Goal: Task Accomplishment & Management: Manage account settings

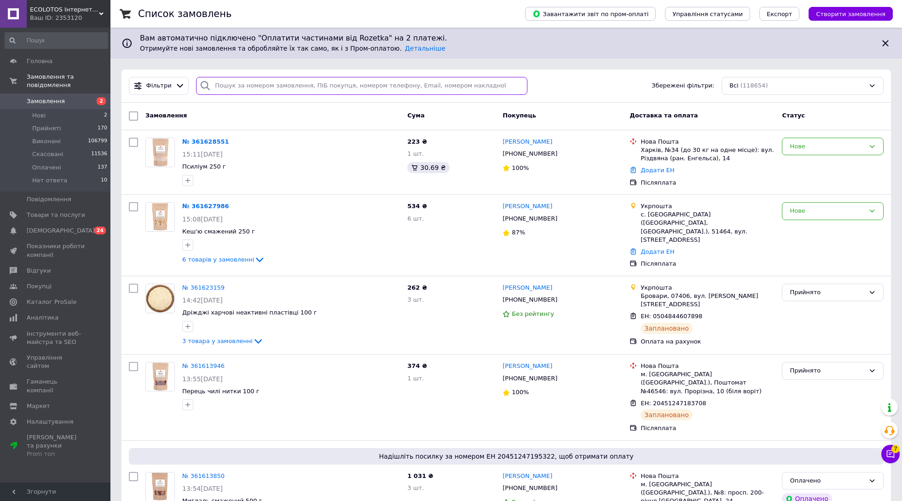
click at [344, 80] on input "search" at bounding box center [361, 86] width 331 height 18
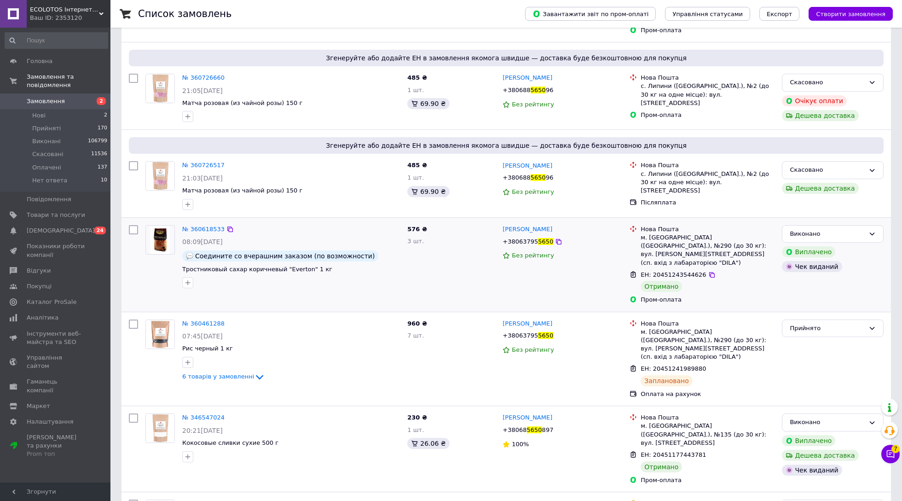
scroll to position [170, 0]
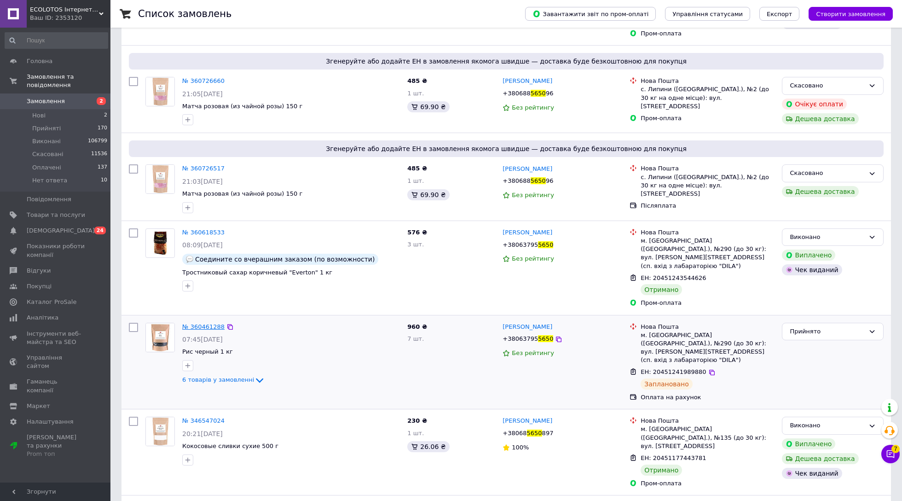
type input "5650"
click at [210, 323] on span "№ 360461288" at bounding box center [203, 326] width 42 height 7
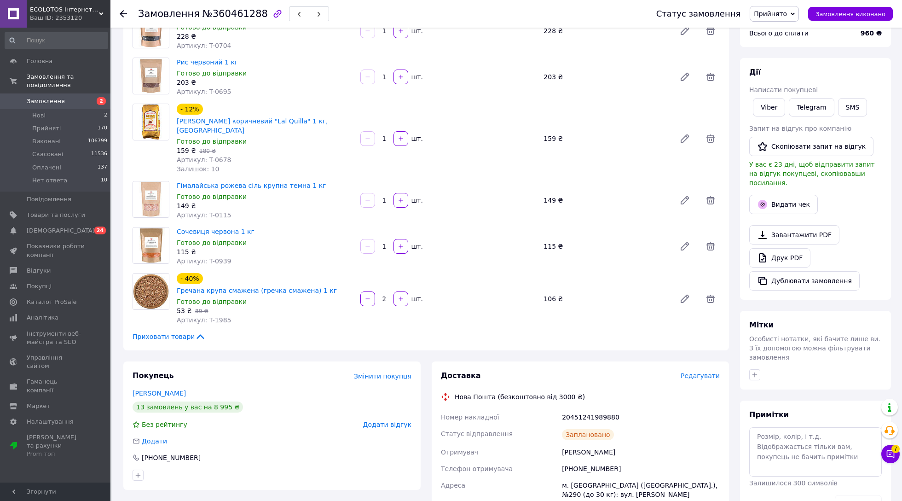
scroll to position [100, 0]
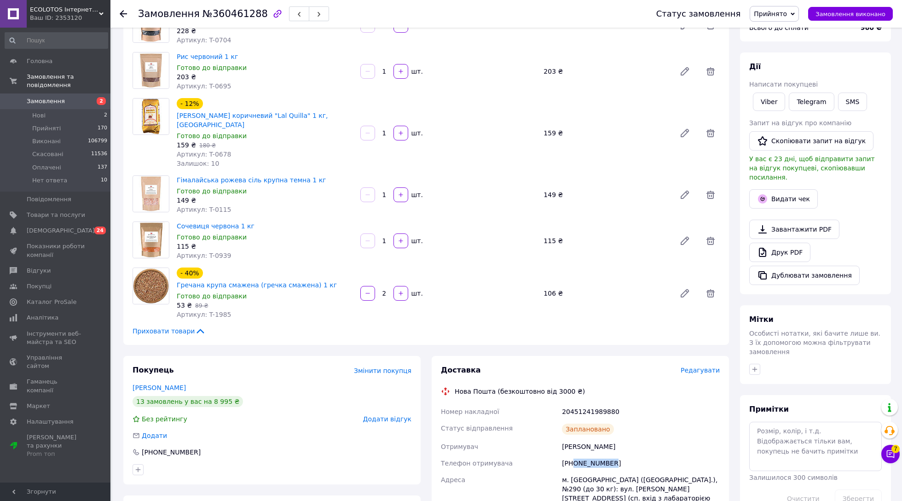
drag, startPoint x: 615, startPoint y: 441, endPoint x: 574, endPoint y: 443, distance: 41.0
click at [574, 455] on div "+380637955650" at bounding box center [641, 463] width 162 height 17
copy div "0637955650"
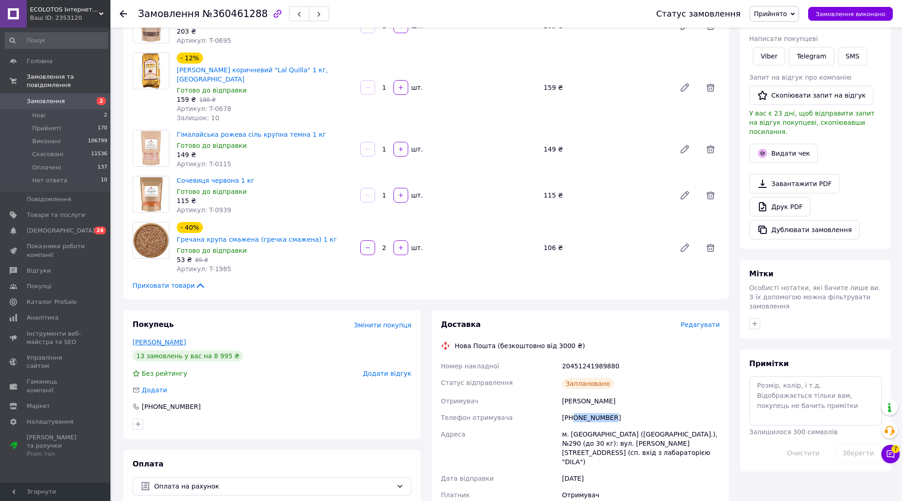
click at [173, 338] on link "Жаворонков Игорь" at bounding box center [159, 341] width 53 height 7
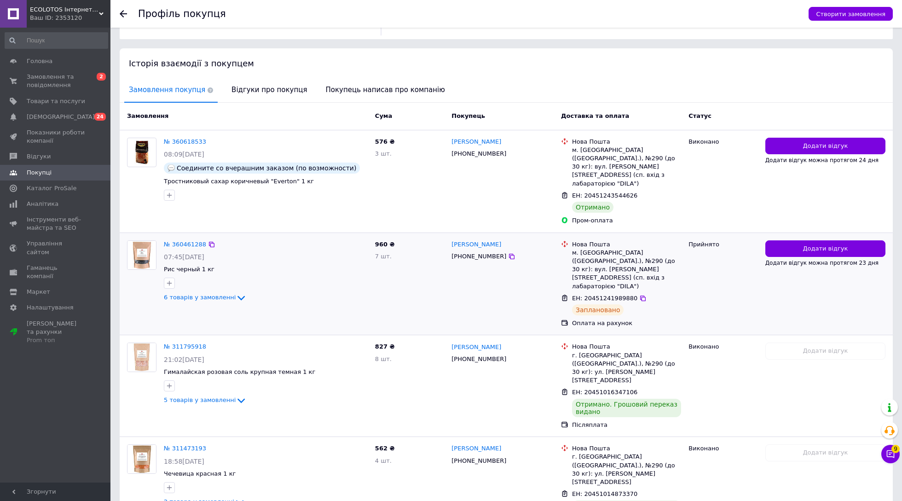
scroll to position [158, 0]
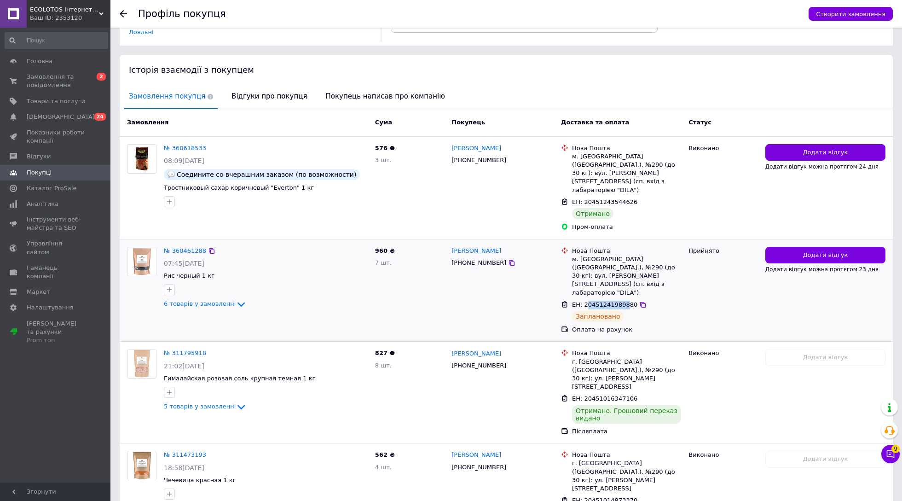
drag, startPoint x: 586, startPoint y: 261, endPoint x: 629, endPoint y: 261, distance: 42.8
click at [629, 301] on span "ЕН: 20451241989880" at bounding box center [604, 304] width 65 height 7
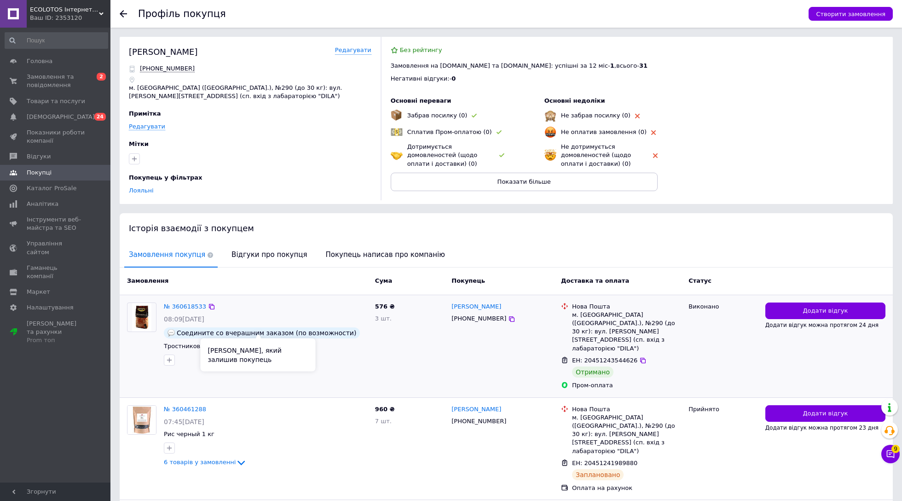
scroll to position [0, 0]
click at [69, 75] on span "Замовлення та повідомлення" at bounding box center [56, 81] width 58 height 17
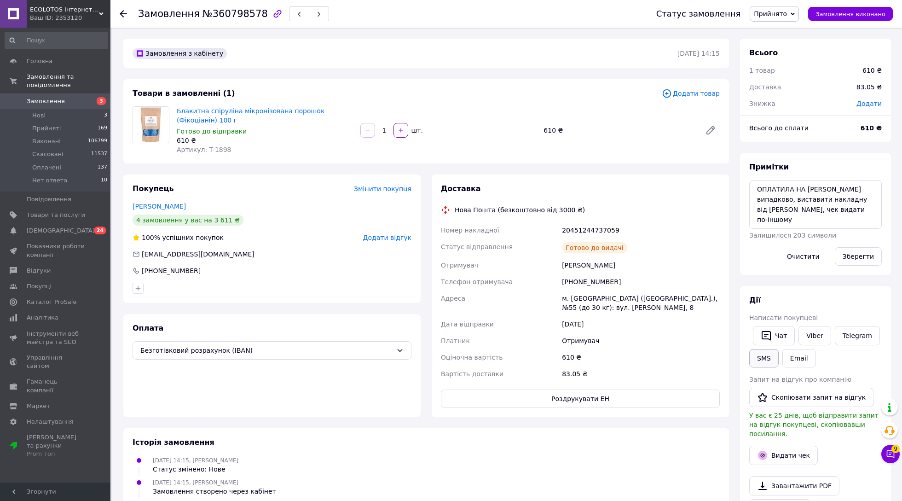
click at [766, 357] on button "SMS" at bounding box center [763, 358] width 29 height 18
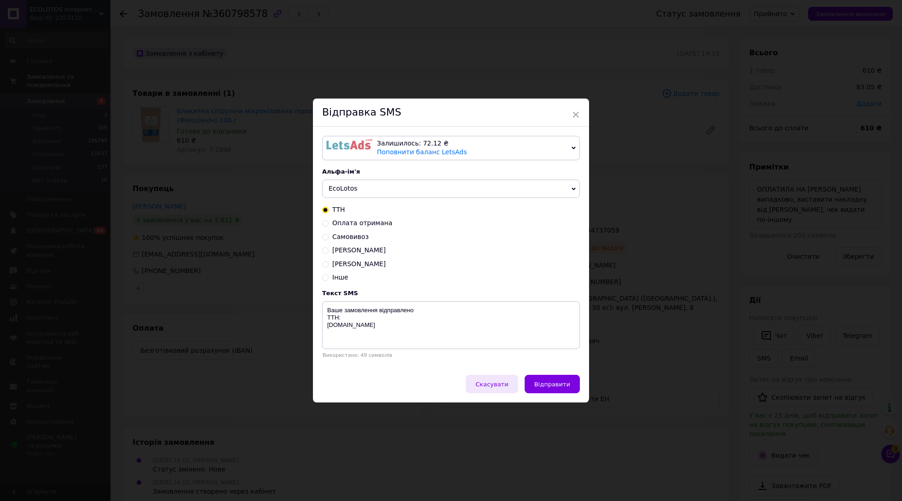
click at [497, 383] on span "Скасувати" at bounding box center [491, 384] width 33 height 7
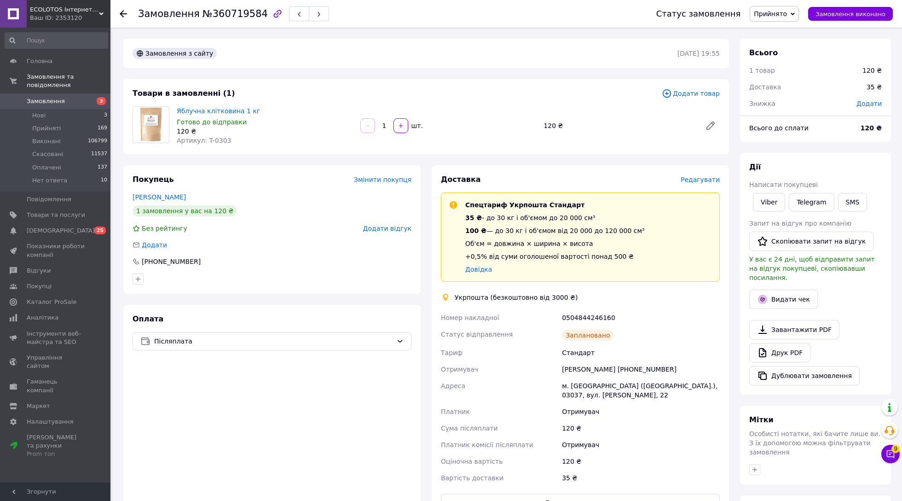
click at [67, 99] on span "Замовлення" at bounding box center [56, 101] width 58 height 8
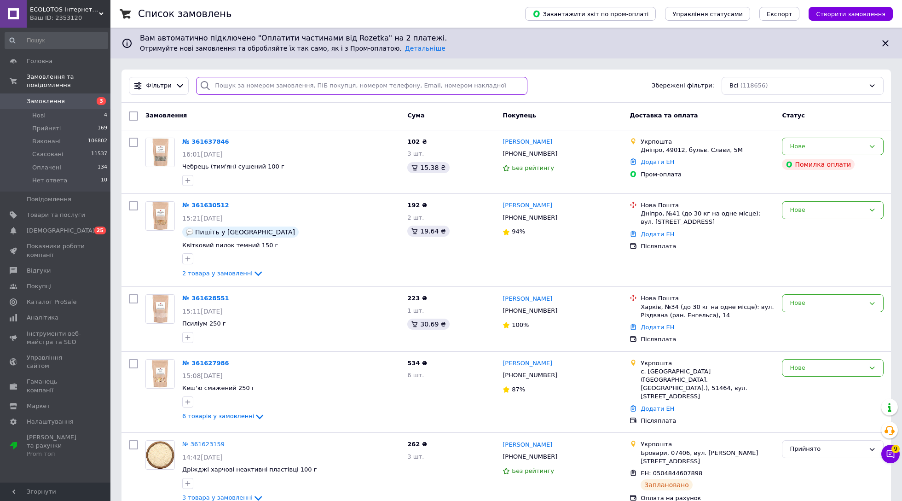
click at [251, 94] on input "search" at bounding box center [361, 86] width 331 height 18
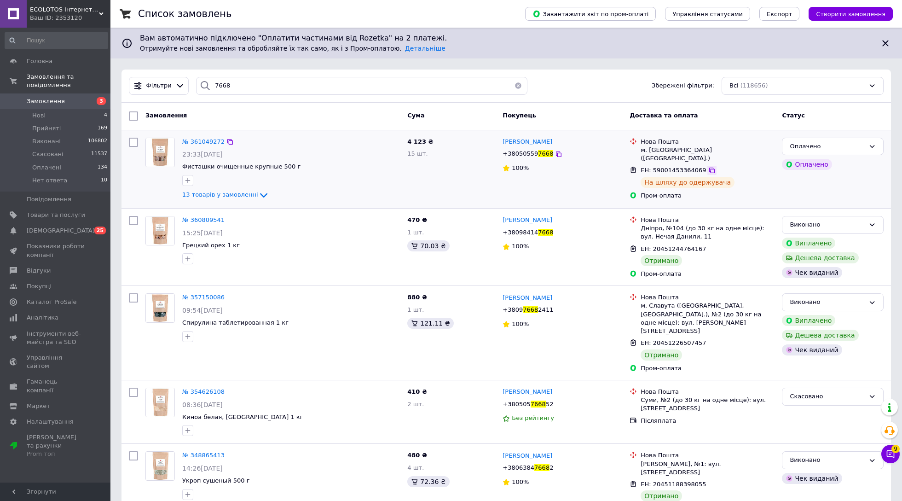
click at [711, 167] on icon at bounding box center [711, 170] width 7 height 7
click at [248, 84] on input "7668" at bounding box center [361, 86] width 331 height 18
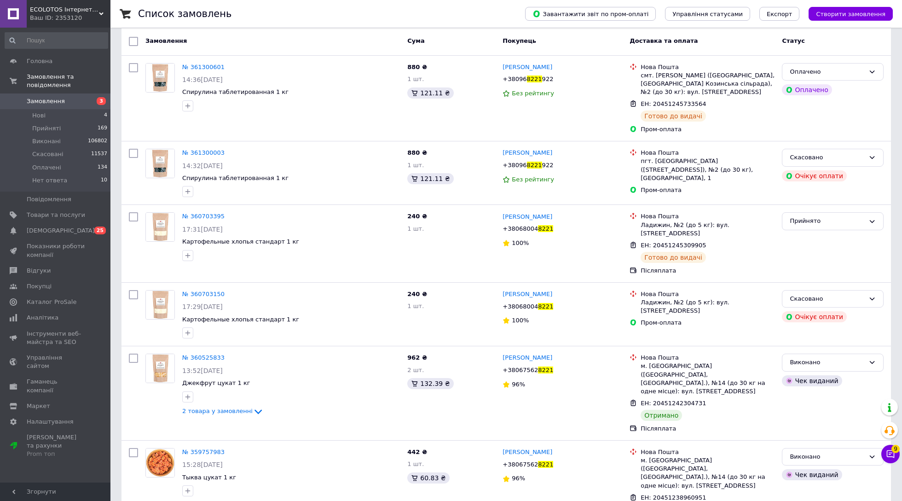
scroll to position [82, 0]
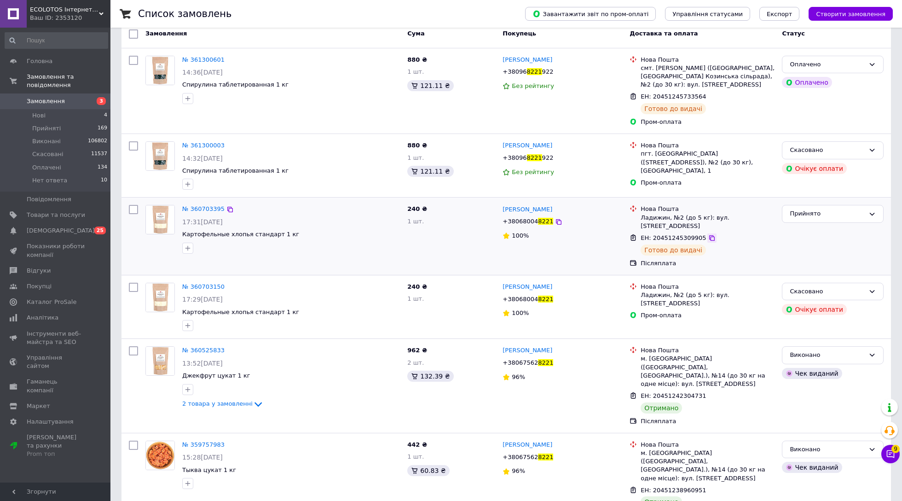
click at [711, 234] on icon at bounding box center [711, 237] width 7 height 7
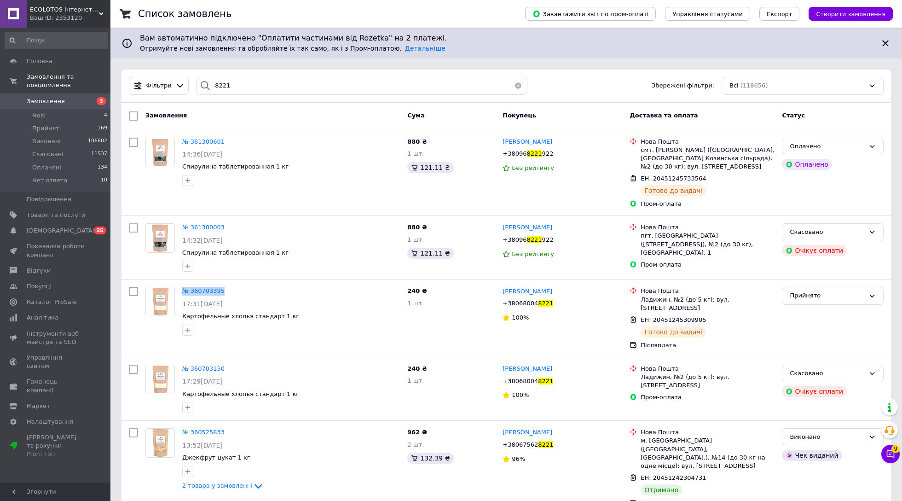
scroll to position [0, 0]
click at [268, 88] on input "8221" at bounding box center [361, 86] width 331 height 18
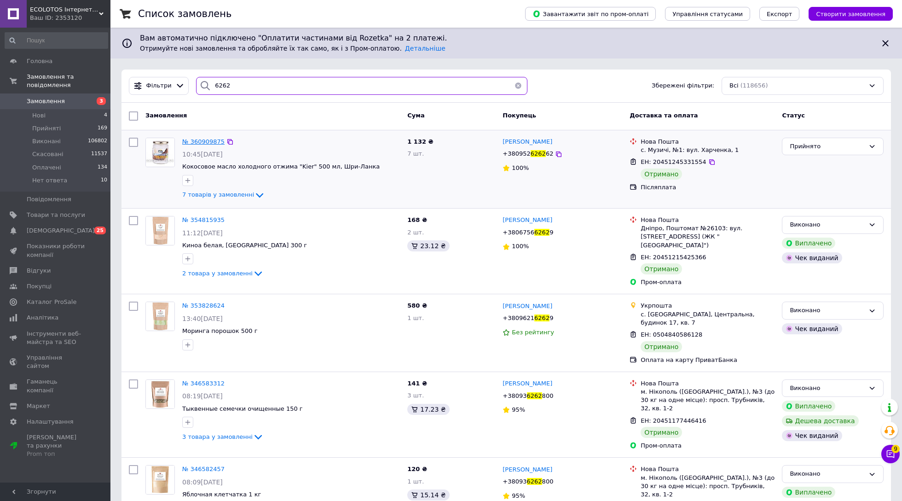
type input "6262"
click at [240, 85] on input "6262" at bounding box center [361, 86] width 331 height 18
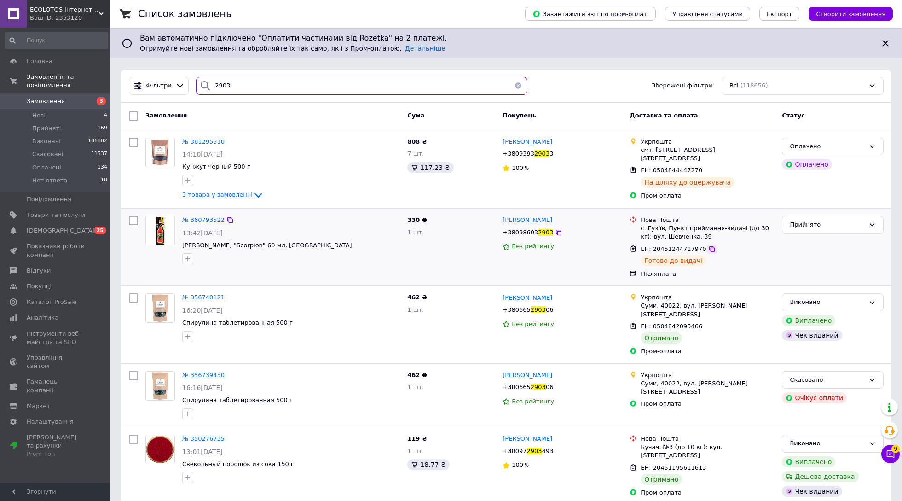
type input "2903"
click at [709, 246] on icon at bounding box center [711, 248] width 7 height 7
click at [239, 83] on input "2903" at bounding box center [361, 86] width 331 height 18
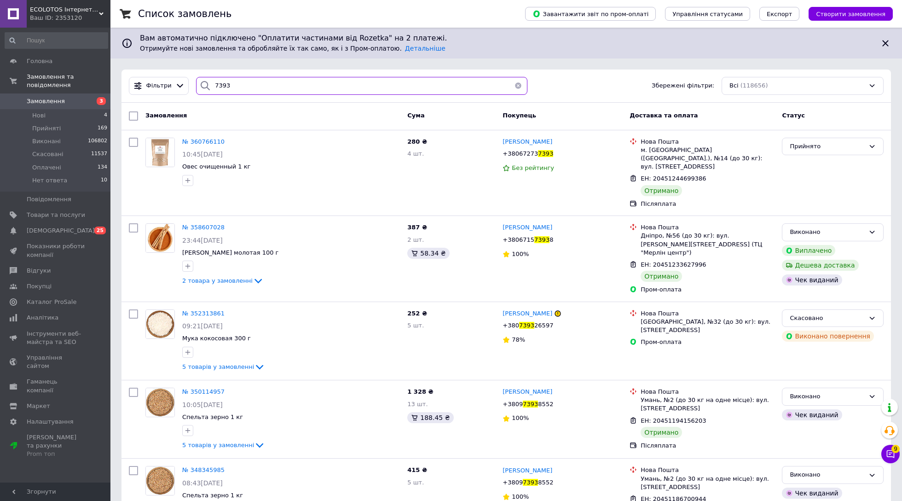
click at [245, 80] on input "7393" at bounding box center [361, 86] width 331 height 18
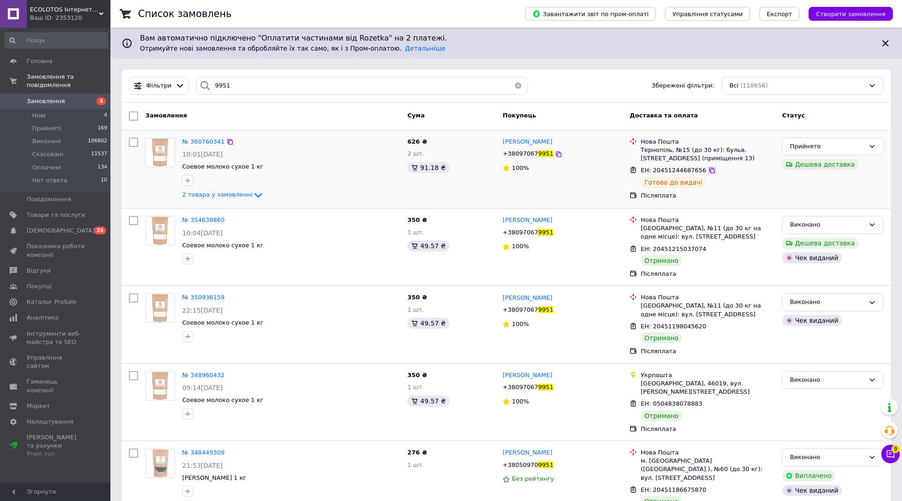
click at [711, 168] on icon at bounding box center [711, 170] width 7 height 7
click at [260, 85] on input "9951" at bounding box center [361, 86] width 331 height 18
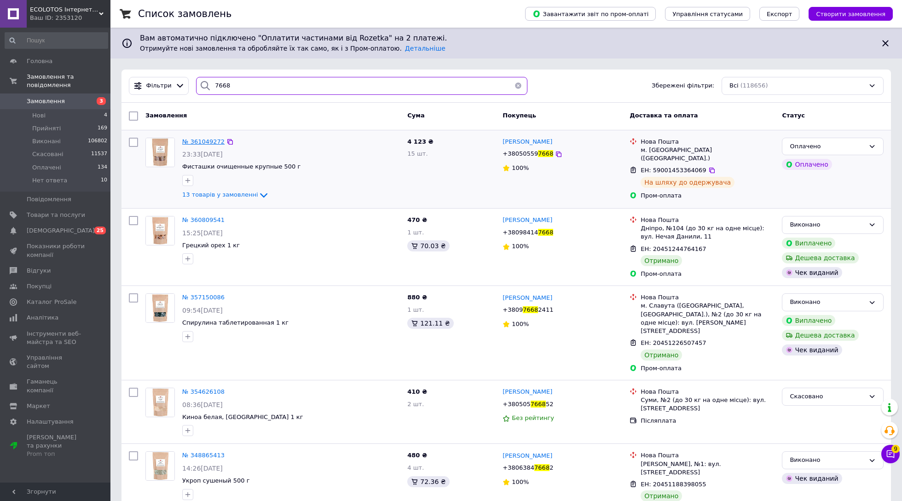
type input "7668"
click at [234, 83] on input "7668" at bounding box center [361, 86] width 331 height 18
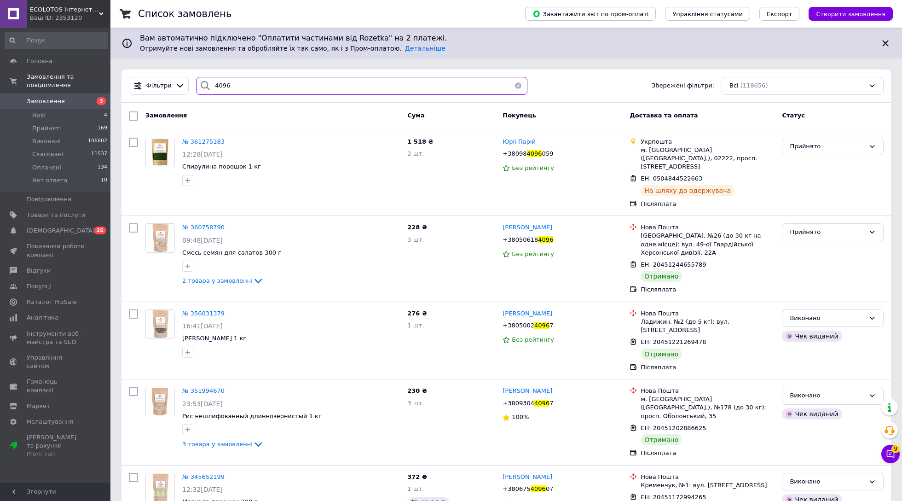
click at [231, 89] on input "4096" at bounding box center [361, 86] width 331 height 18
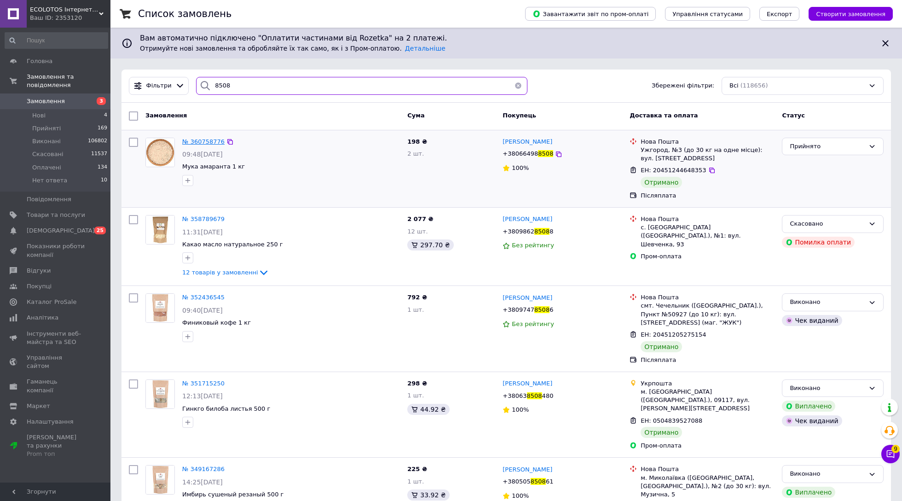
type input "8508"
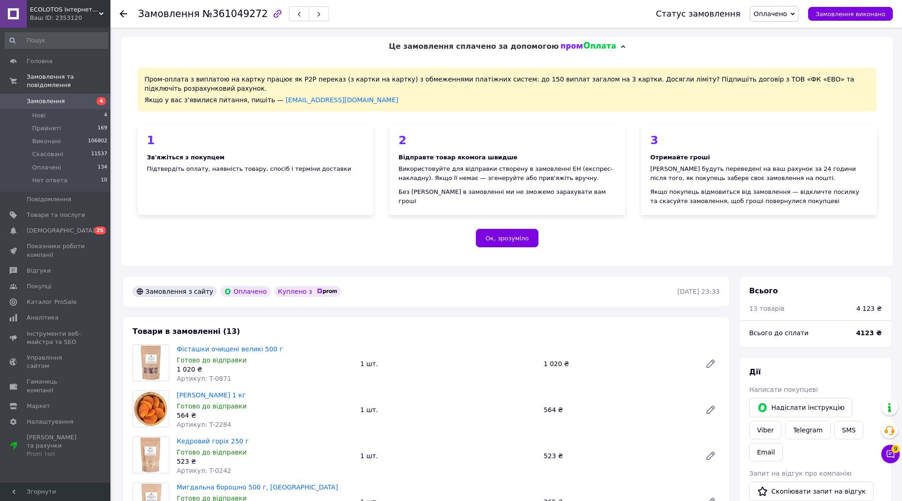
click at [273, 14] on icon "button" at bounding box center [277, 14] width 8 height 8
click at [69, 100] on span "Замовлення" at bounding box center [56, 101] width 58 height 8
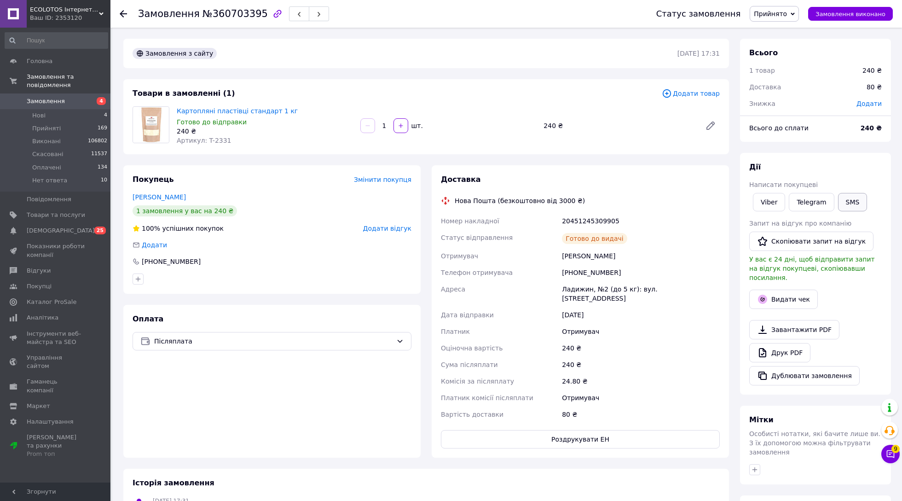
click at [851, 202] on button "SMS" at bounding box center [852, 202] width 29 height 18
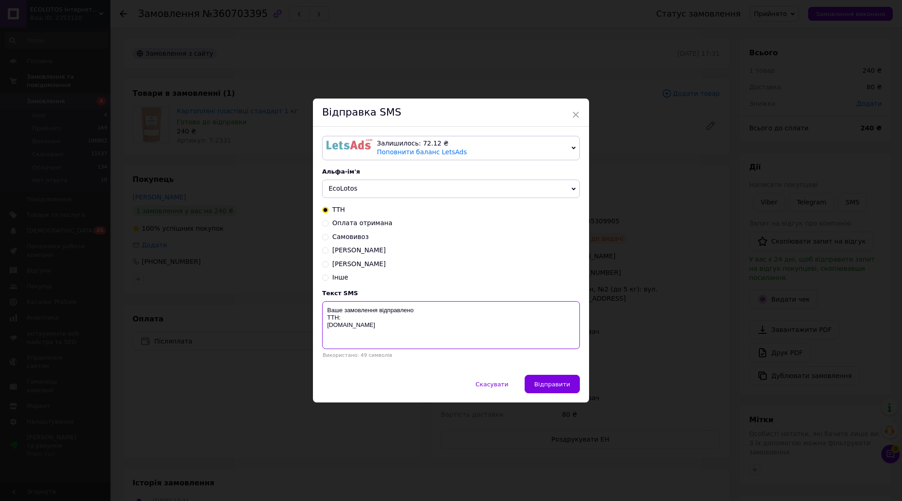
click at [397, 318] on textarea "Ваше замовлення відправлено ТТН: [DOMAIN_NAME]" at bounding box center [451, 325] width 258 height 48
paste textarea "20451245309905"
type textarea "Ваше замовлення відправлено ТТН: 20451245309905 ecolotos.com.ua"
click at [547, 383] on span "Відправити" at bounding box center [552, 384] width 36 height 7
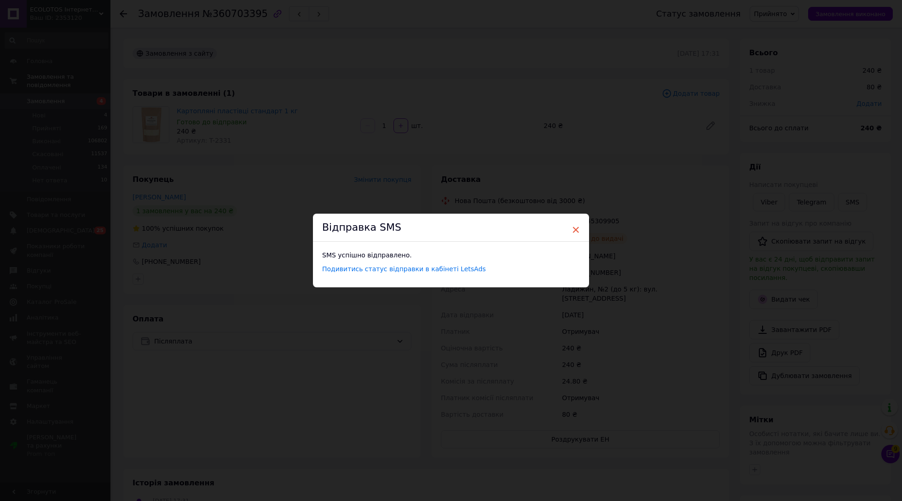
click at [573, 227] on span "×" at bounding box center [576, 230] width 8 height 16
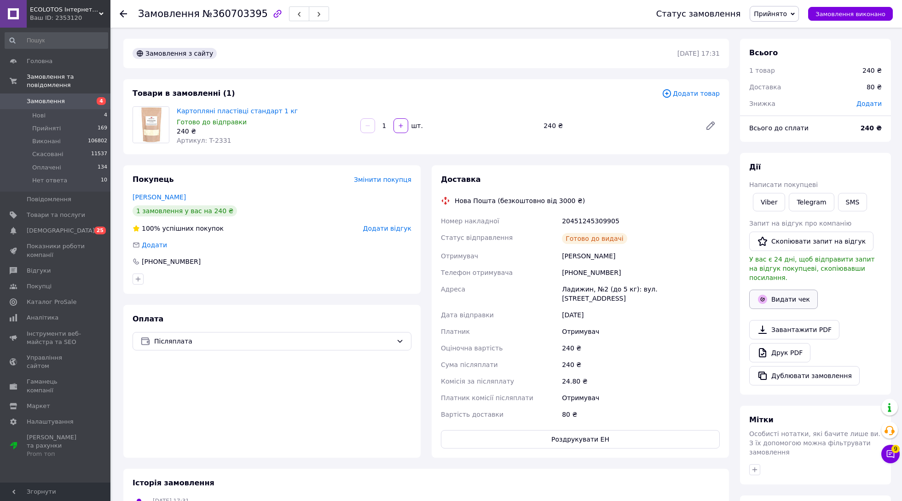
click at [797, 298] on button "Видати чек" at bounding box center [783, 298] width 69 height 19
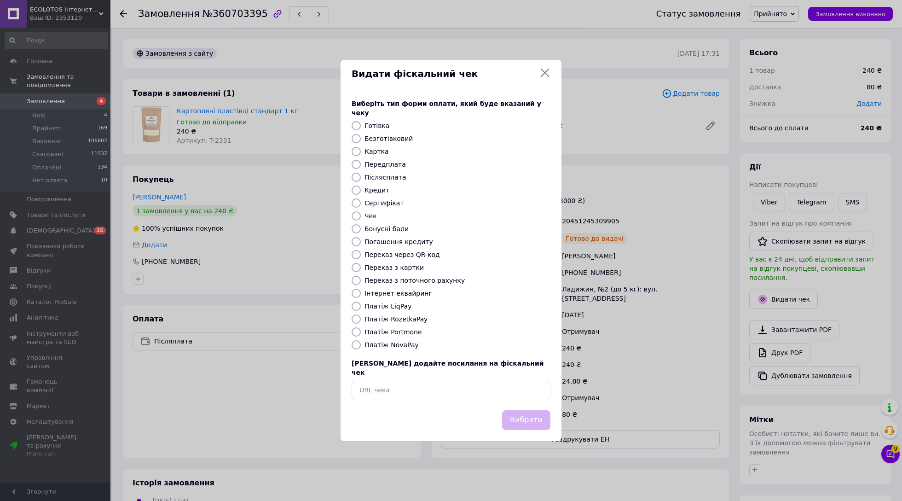
click at [392, 178] on label "Післясплата" at bounding box center [385, 176] width 42 height 7
click at [361, 178] on input "Післясплата" at bounding box center [356, 177] width 9 height 9
radio input "true"
click at [521, 411] on button "Вибрати" at bounding box center [526, 420] width 48 height 20
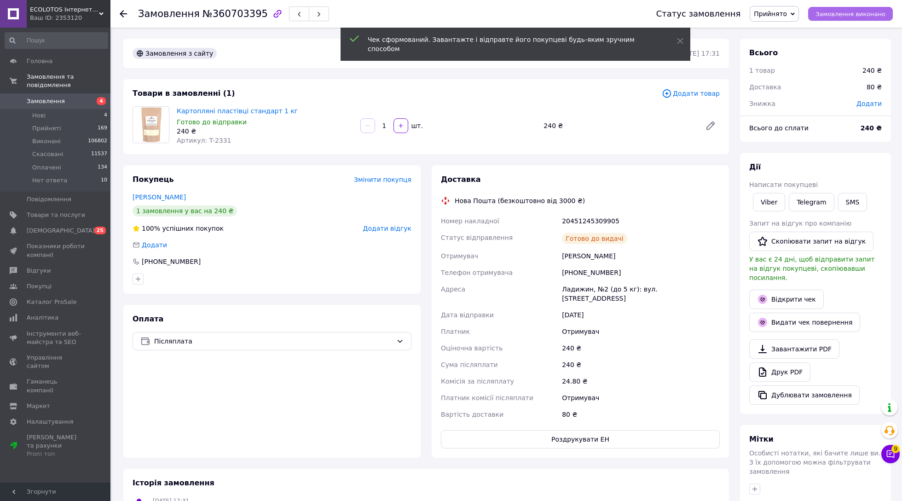
click at [866, 16] on span "Замовлення виконано" at bounding box center [850, 14] width 70 height 7
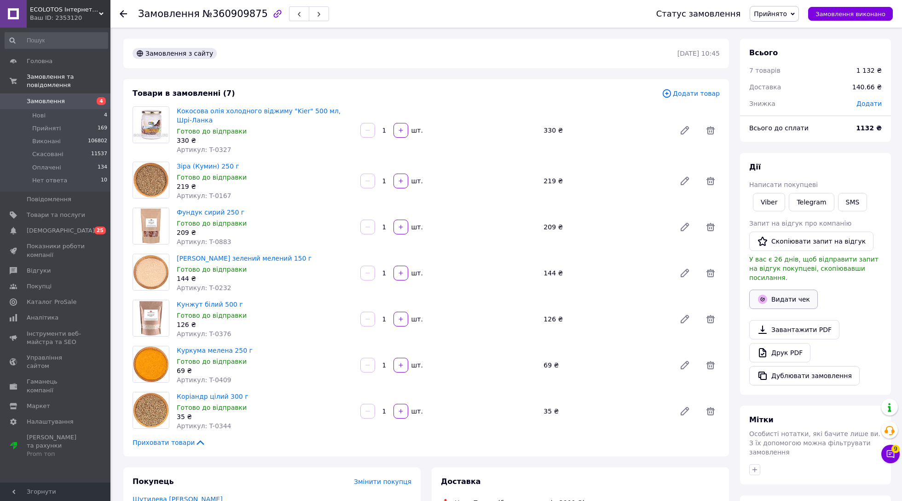
click at [790, 302] on button "Видати чек" at bounding box center [783, 298] width 69 height 19
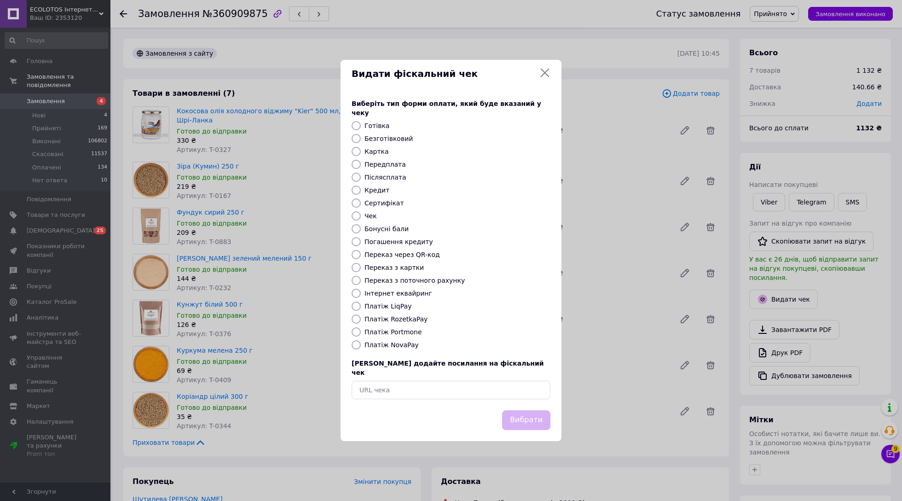
click at [387, 177] on label "Післясплата" at bounding box center [385, 176] width 42 height 7
click at [361, 177] on input "Післясплата" at bounding box center [356, 177] width 9 height 9
radio input "true"
click at [527, 411] on button "Вибрати" at bounding box center [526, 420] width 48 height 20
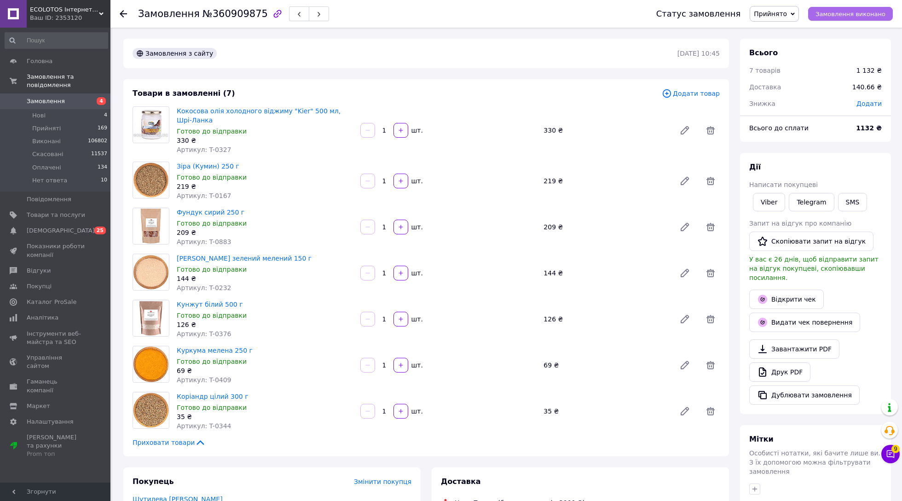
click at [865, 17] on span "Замовлення виконано" at bounding box center [850, 14] width 70 height 7
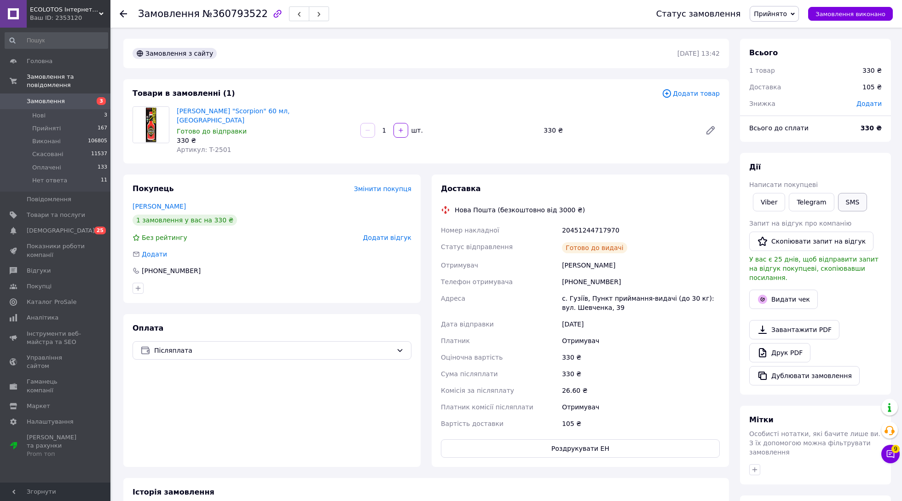
click at [851, 199] on button "SMS" at bounding box center [852, 202] width 29 height 18
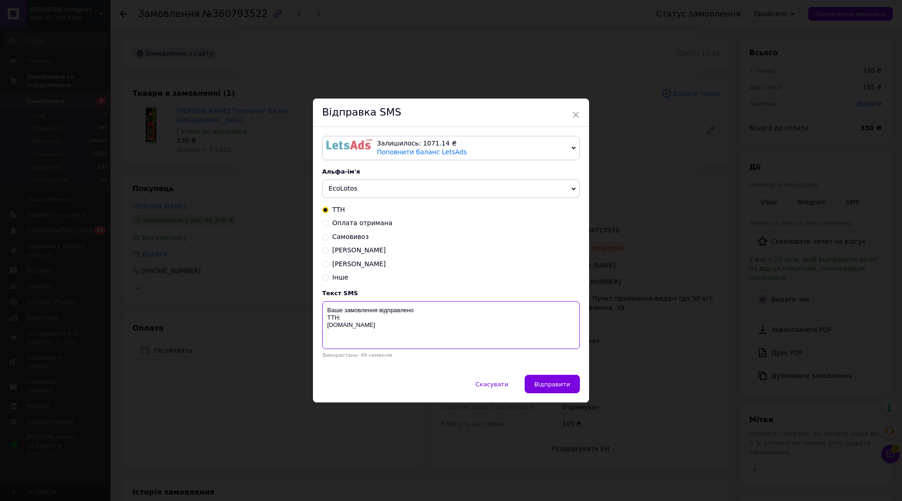
click at [361, 318] on textarea "Ваше замовлення відправлено ТТН: [DOMAIN_NAME]" at bounding box center [451, 325] width 258 height 48
paste textarea "20451244717970"
type textarea "Ваше замовлення відправлено ТТН: 20451244717970 [DOMAIN_NAME]"
click at [553, 384] on span "Відправити" at bounding box center [552, 384] width 36 height 7
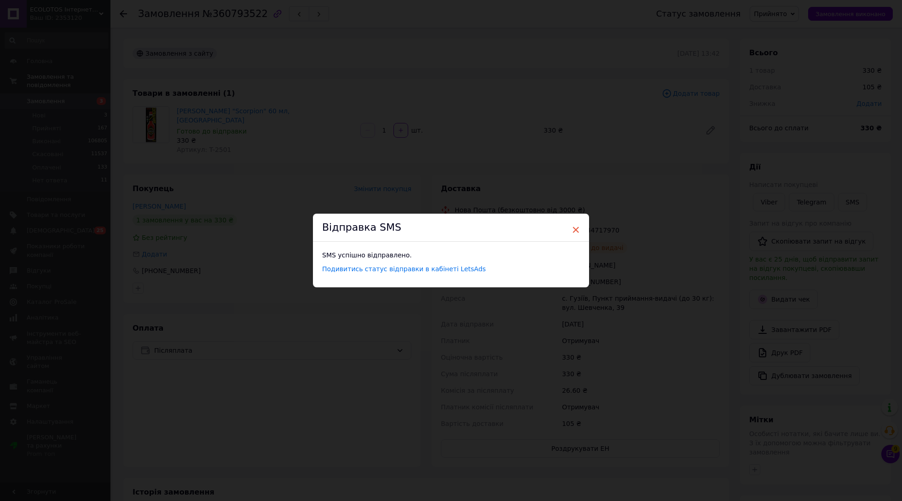
click at [573, 231] on span "×" at bounding box center [576, 230] width 8 height 16
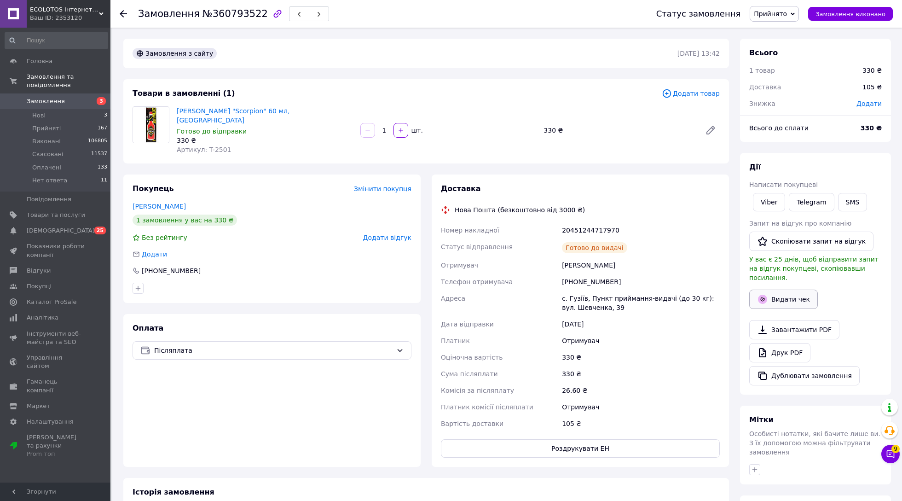
click at [790, 296] on button "Видати чек" at bounding box center [783, 298] width 69 height 19
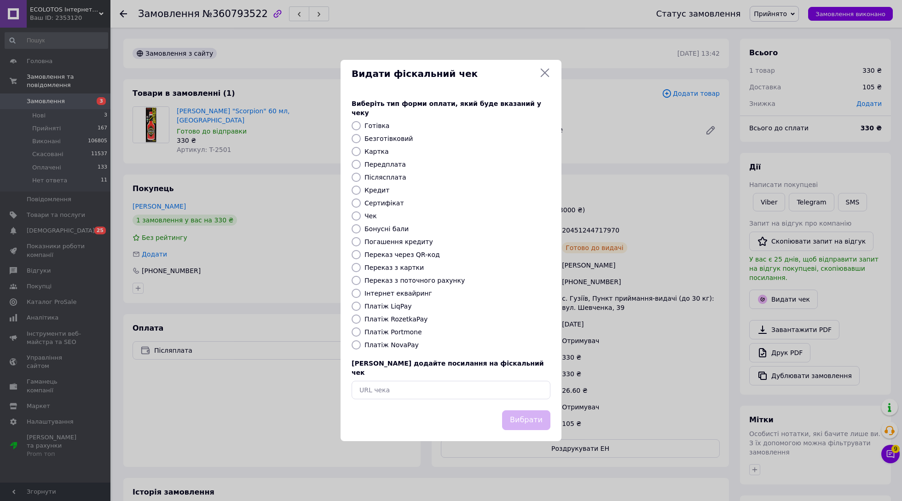
click at [378, 178] on label "Післясплата" at bounding box center [385, 176] width 42 height 7
click at [361, 178] on input "Післясплата" at bounding box center [356, 177] width 9 height 9
radio input "true"
click at [536, 410] on button "Вибрати" at bounding box center [526, 420] width 48 height 20
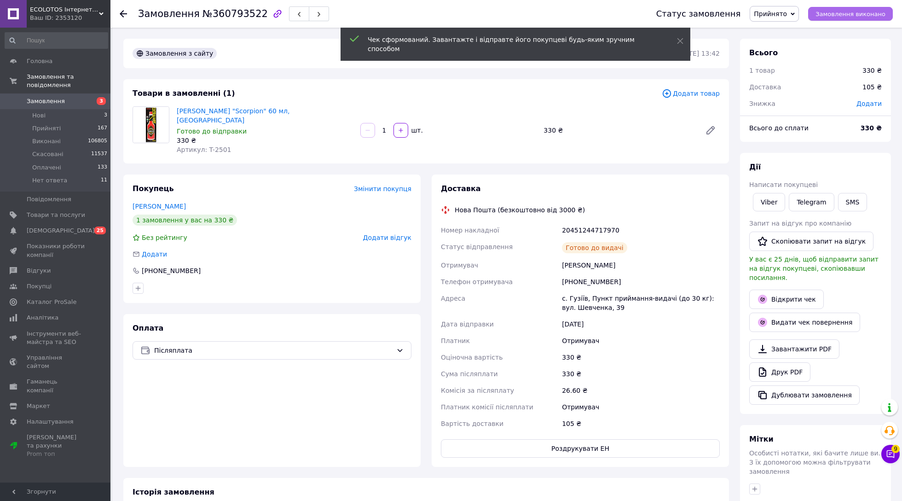
click at [859, 13] on span "Замовлення виконано" at bounding box center [850, 14] width 70 height 7
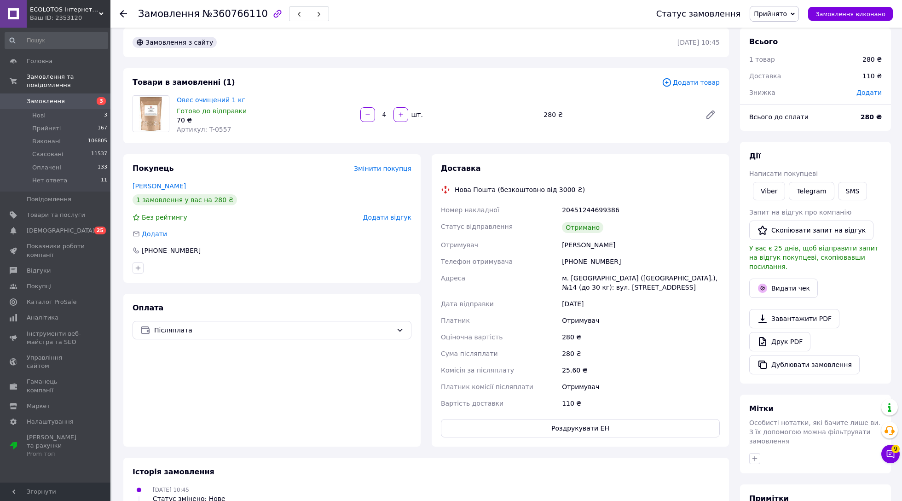
scroll to position [15, 0]
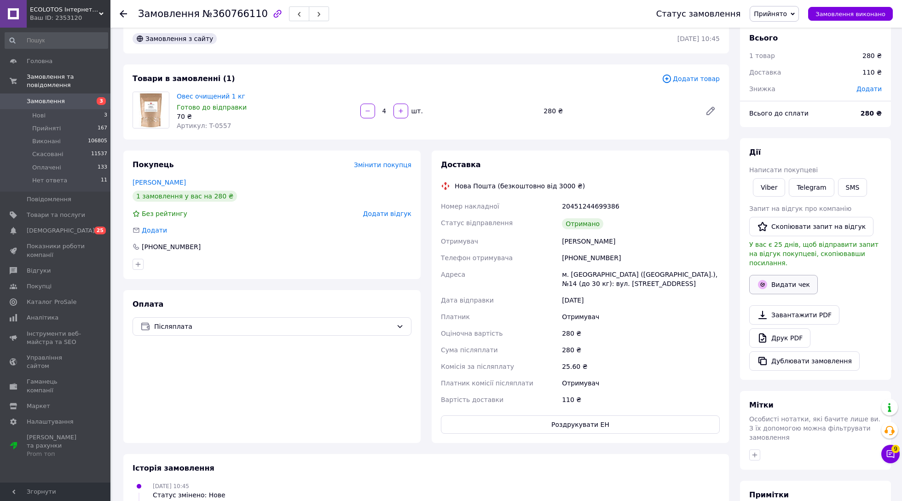
click at [803, 284] on button "Видати чек" at bounding box center [783, 284] width 69 height 19
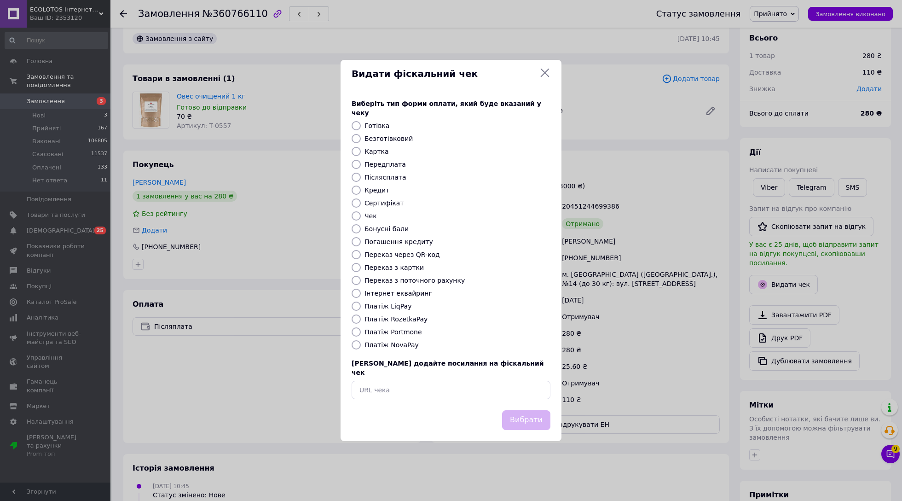
click at [394, 176] on label "Післясплата" at bounding box center [385, 176] width 42 height 7
click at [361, 176] on input "Післясплата" at bounding box center [356, 177] width 9 height 9
radio input "true"
click at [531, 411] on button "Вибрати" at bounding box center [526, 420] width 48 height 20
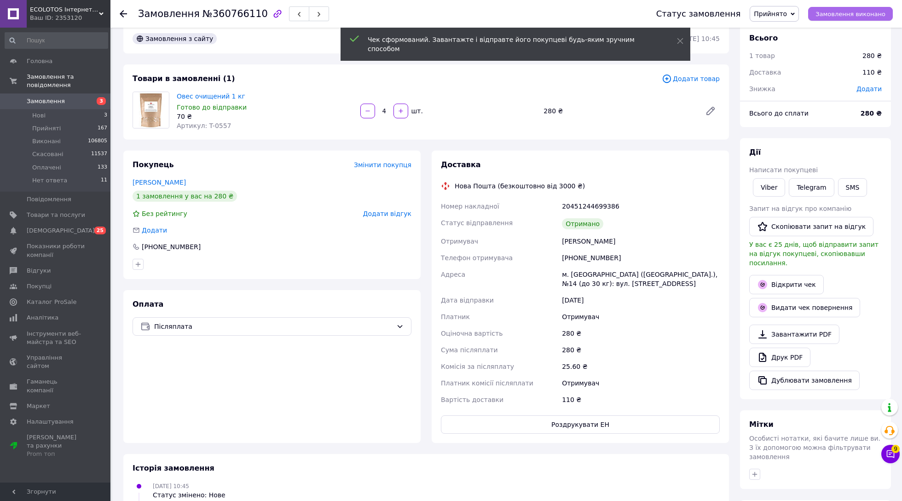
click at [860, 12] on span "Замовлення виконано" at bounding box center [850, 14] width 70 height 7
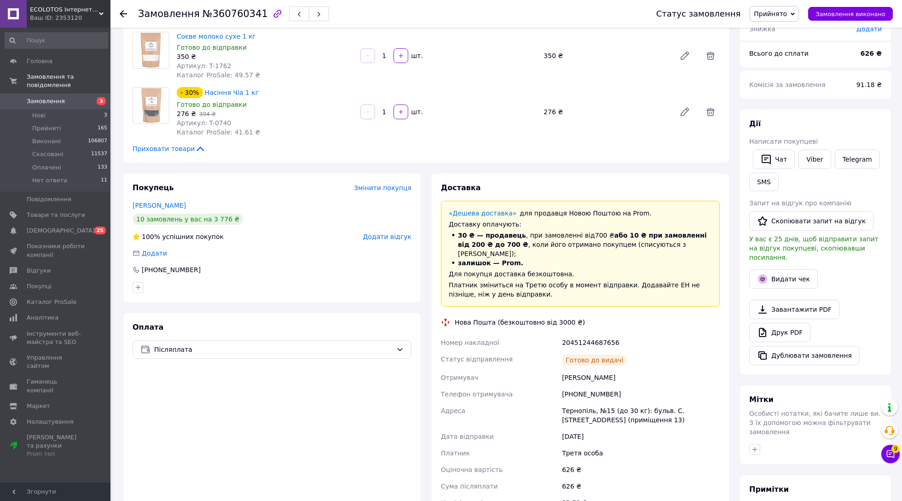
scroll to position [73, 0]
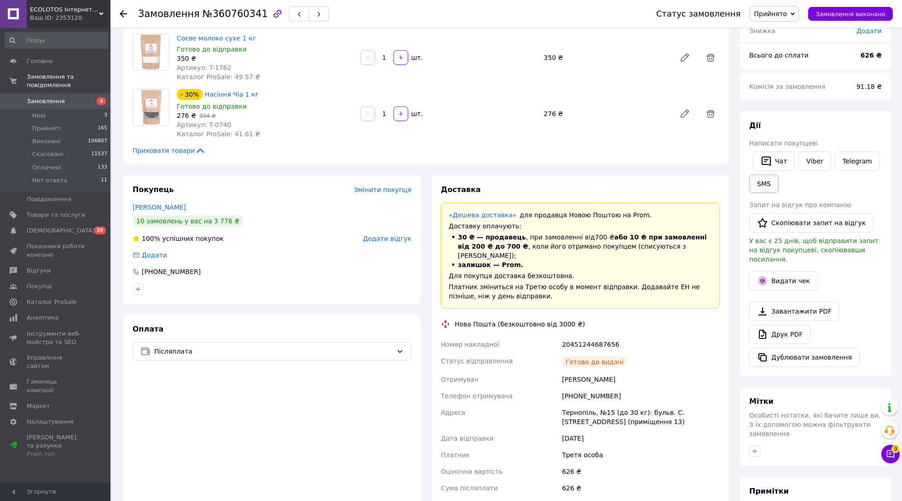
click at [763, 185] on button "SMS" at bounding box center [763, 183] width 29 height 18
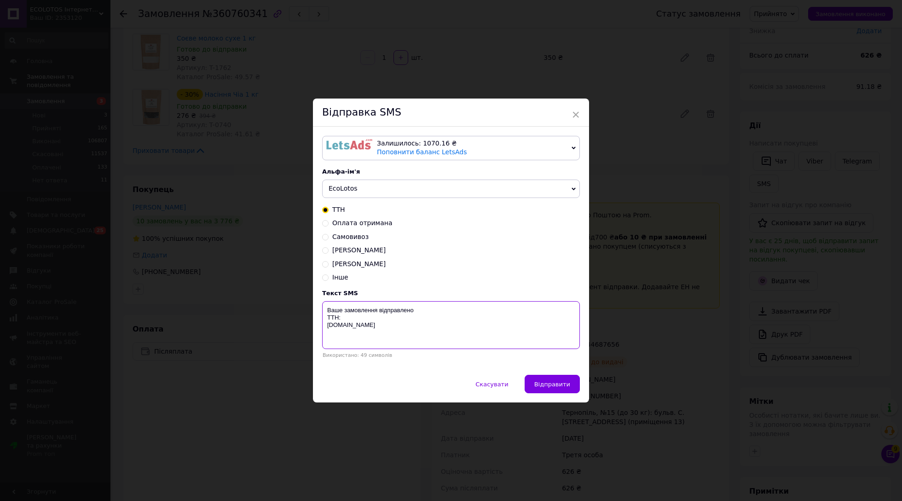
click at [364, 318] on textarea "Ваше замовлення відправлено ТТН: [DOMAIN_NAME]" at bounding box center [451, 325] width 258 height 48
paste textarea "20451244687656"
type textarea "Ваше замовлення відправлено ТТН: 20451244687656 [DOMAIN_NAME]"
click at [559, 381] on span "Відправити" at bounding box center [552, 384] width 36 height 7
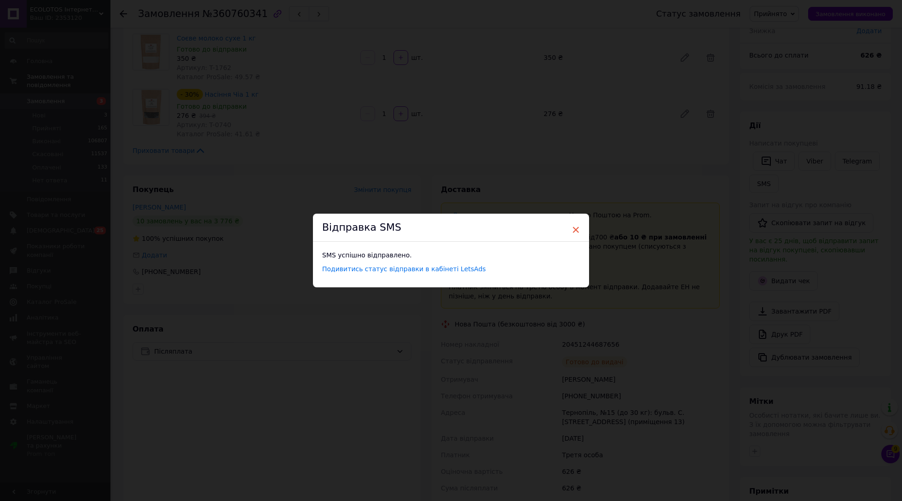
click at [575, 231] on span "×" at bounding box center [576, 230] width 8 height 16
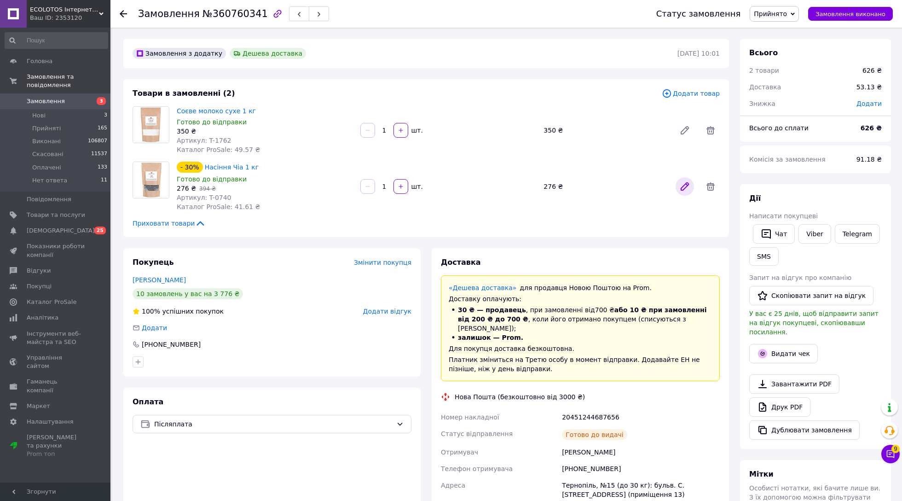
scroll to position [0, 0]
click at [793, 352] on button "Видати чек" at bounding box center [783, 353] width 69 height 19
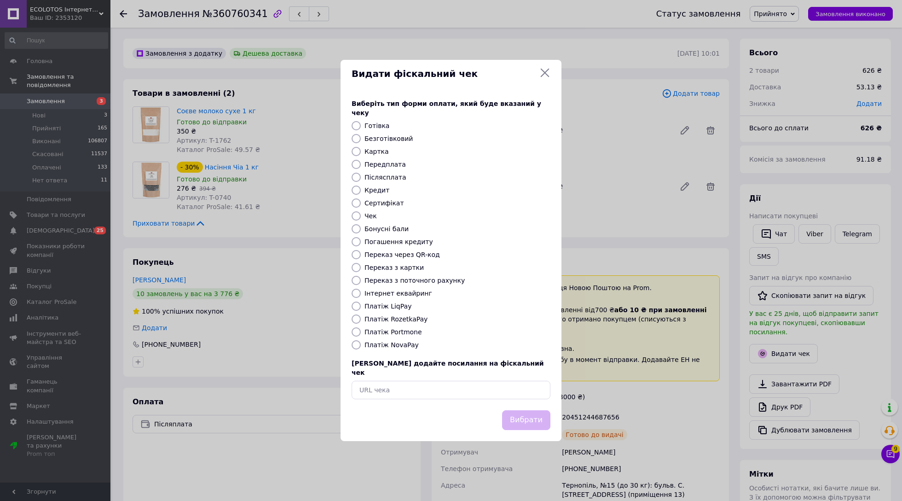
click at [392, 175] on label "Післясплата" at bounding box center [385, 176] width 42 height 7
click at [361, 175] on input "Післясплата" at bounding box center [356, 177] width 9 height 9
radio input "true"
click at [534, 410] on button "Вибрати" at bounding box center [526, 420] width 48 height 20
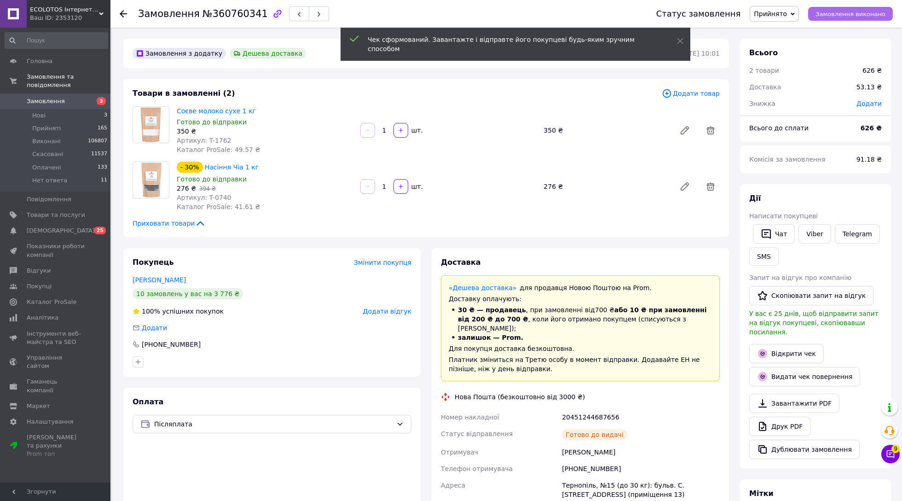
click at [877, 13] on span "Замовлення виконано" at bounding box center [850, 14] width 70 height 7
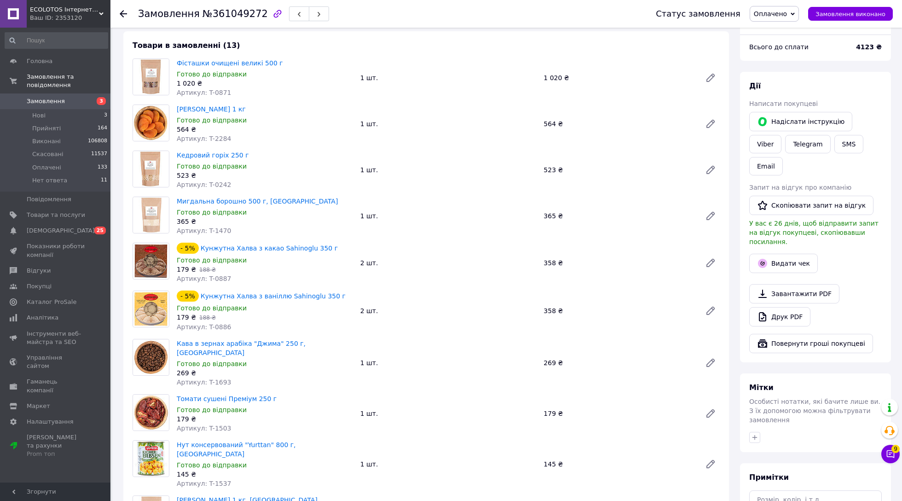
scroll to position [284, 0]
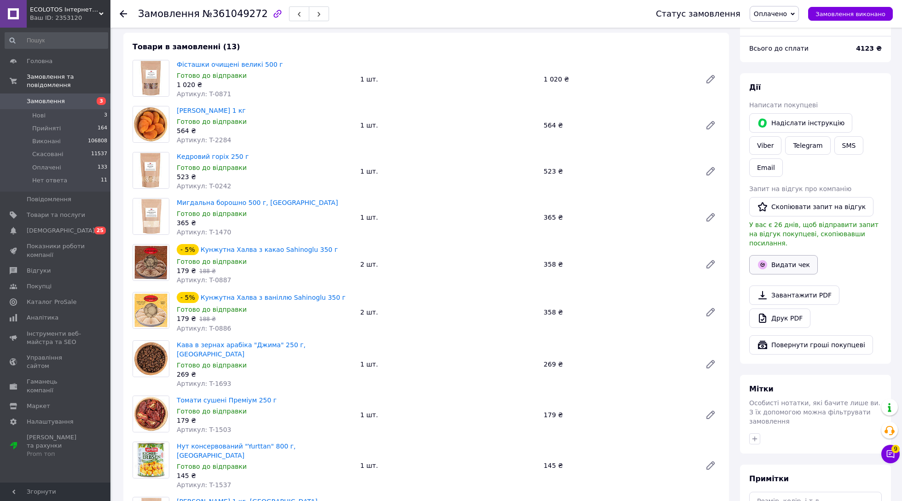
click at [784, 265] on button "Видати чек" at bounding box center [783, 264] width 69 height 19
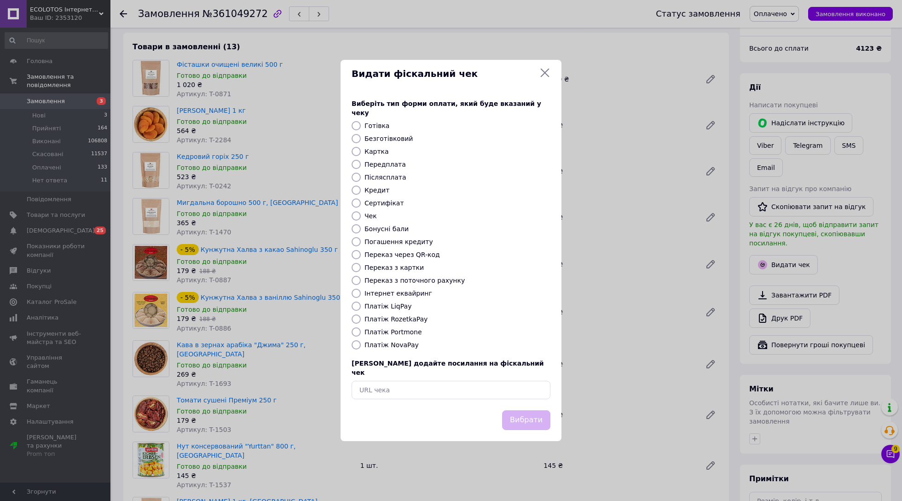
click at [398, 318] on label "Платіж RozetkaPay" at bounding box center [395, 318] width 63 height 7
click at [361, 318] on input "Платіж RozetkaPay" at bounding box center [356, 318] width 9 height 9
radio input "true"
click at [525, 412] on button "Вибрати" at bounding box center [526, 420] width 48 height 20
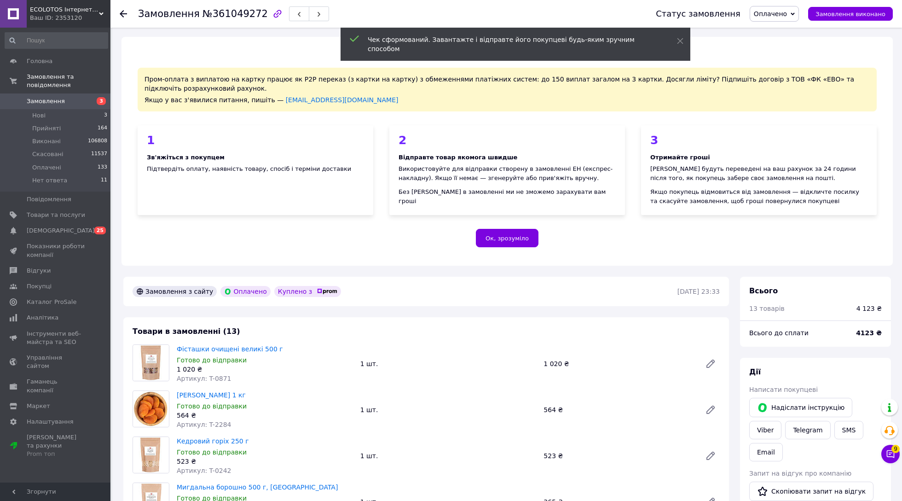
scroll to position [0, 0]
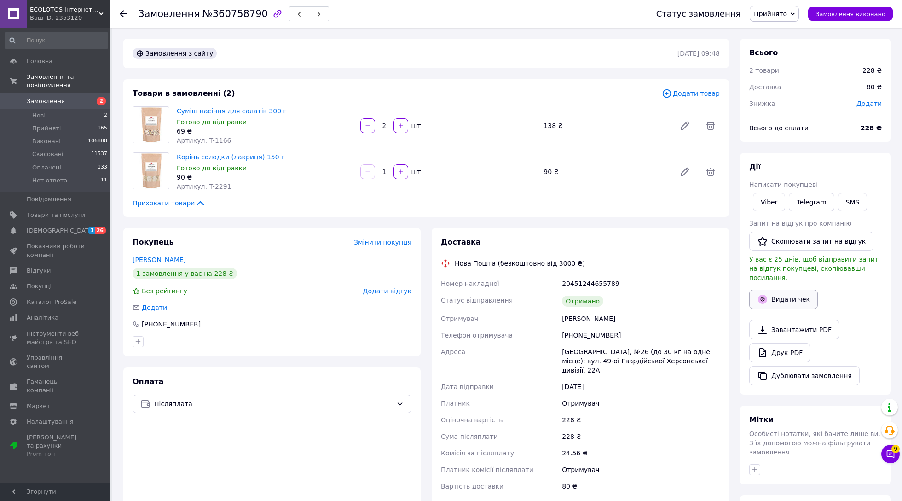
click at [786, 296] on button "Видати чек" at bounding box center [783, 298] width 69 height 19
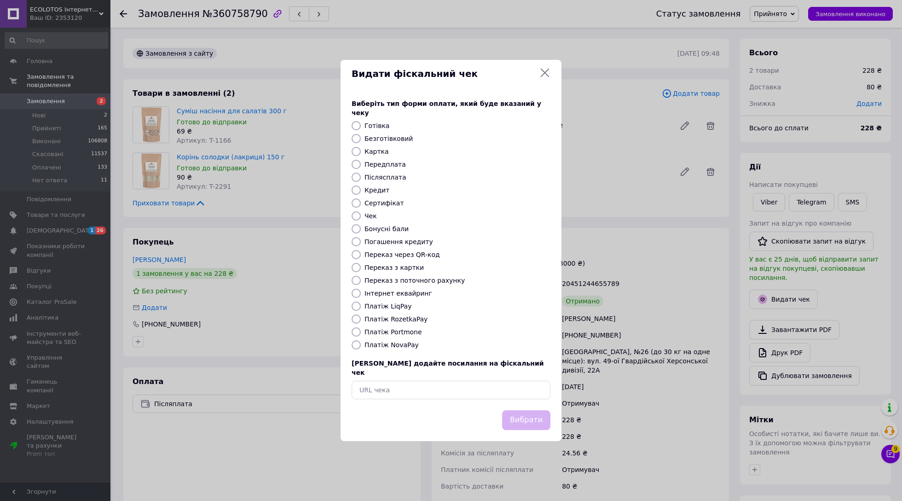
click at [390, 176] on label "Післясплата" at bounding box center [385, 176] width 42 height 7
click at [361, 176] on input "Післясплата" at bounding box center [356, 177] width 9 height 9
radio input "true"
click at [524, 413] on button "Вибрати" at bounding box center [526, 420] width 48 height 20
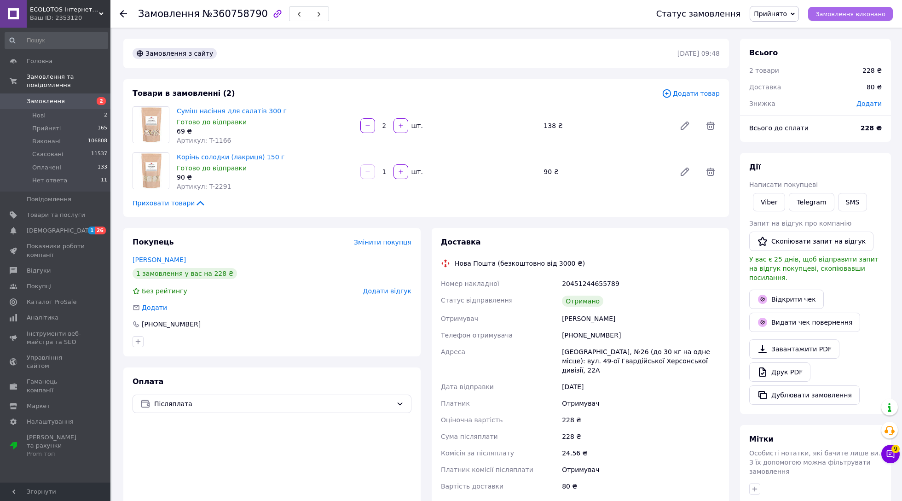
click at [868, 17] on button "Замовлення виконано" at bounding box center [850, 14] width 85 height 14
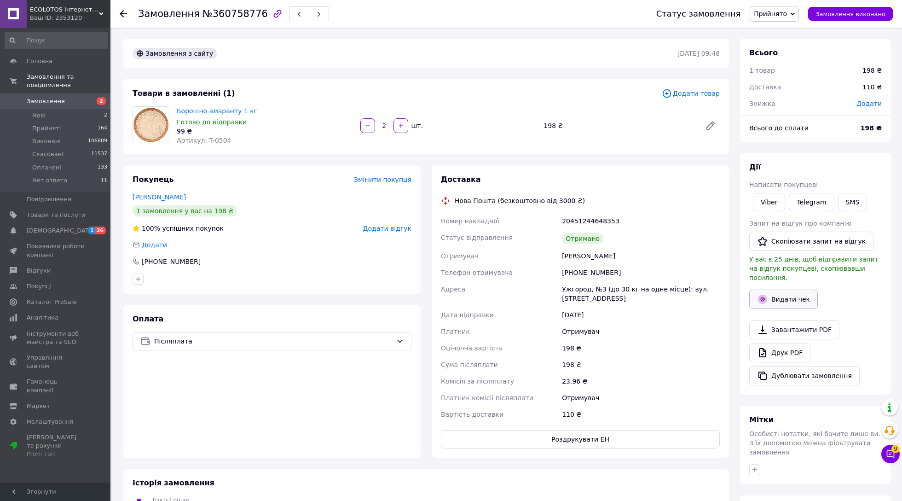
click at [788, 302] on button "Видати чек" at bounding box center [783, 298] width 69 height 19
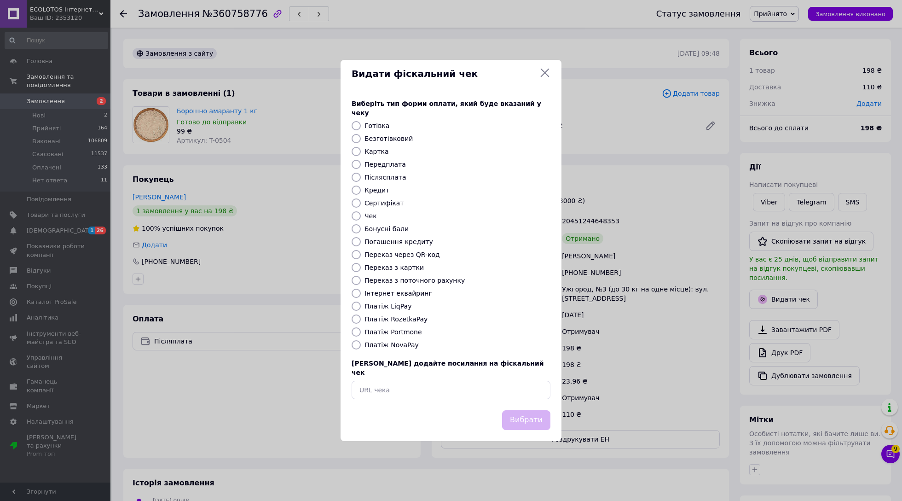
click at [390, 177] on label "Післясплата" at bounding box center [385, 176] width 42 height 7
click at [361, 177] on input "Післясплата" at bounding box center [356, 177] width 9 height 9
radio input "true"
click at [525, 411] on button "Вибрати" at bounding box center [526, 420] width 48 height 20
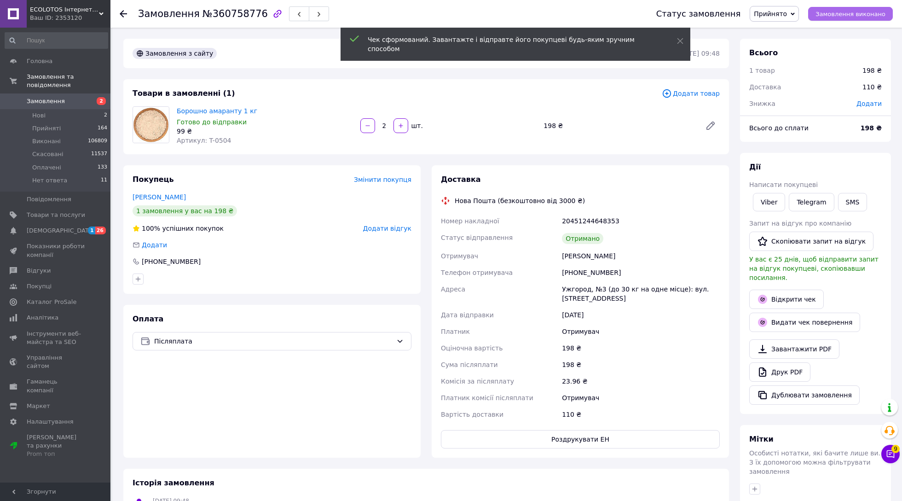
click at [864, 15] on span "Замовлення виконано" at bounding box center [850, 14] width 70 height 7
